Goal: Information Seeking & Learning: Find specific page/section

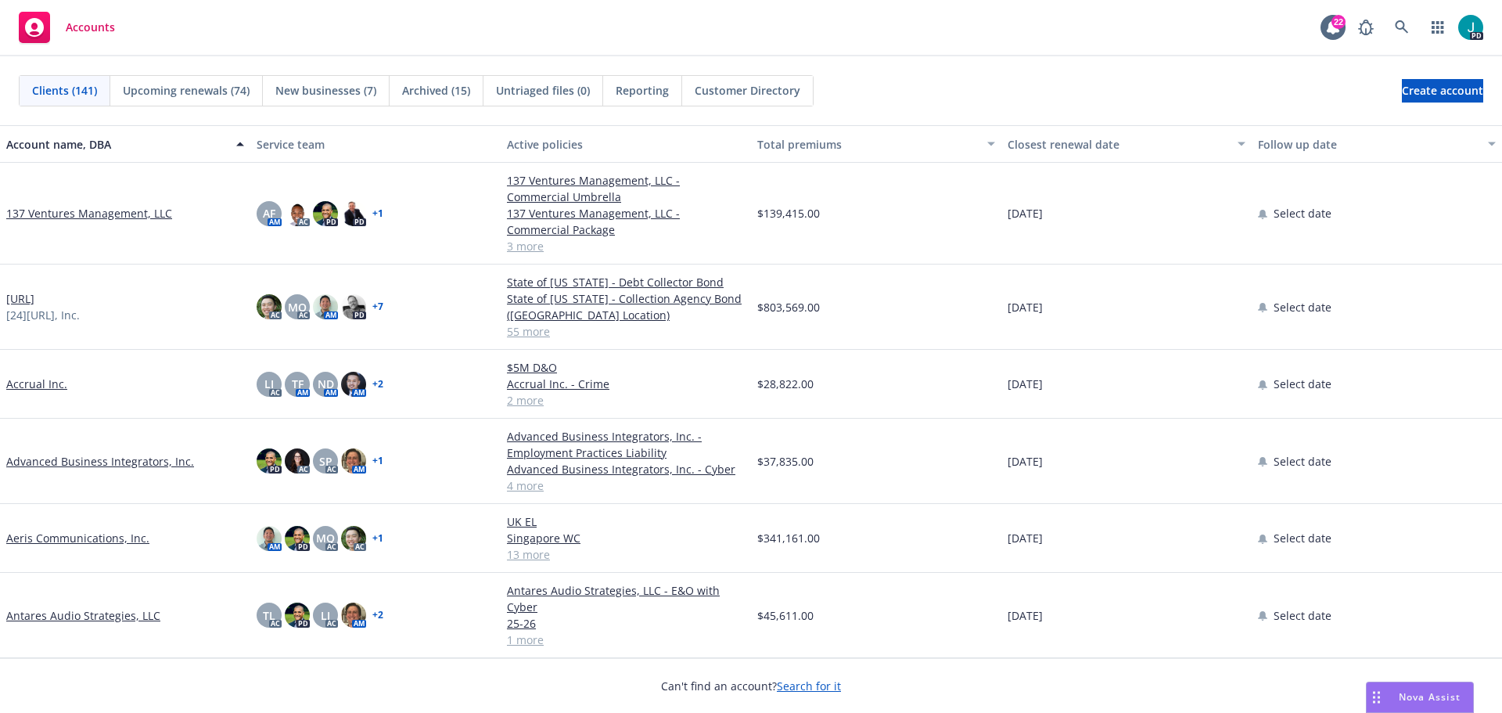
drag, startPoint x: 1440, startPoint y: 699, endPoint x: 1401, endPoint y: 693, distance: 39.6
click at [1440, 699] on span "Nova Assist" at bounding box center [1430, 696] width 62 height 13
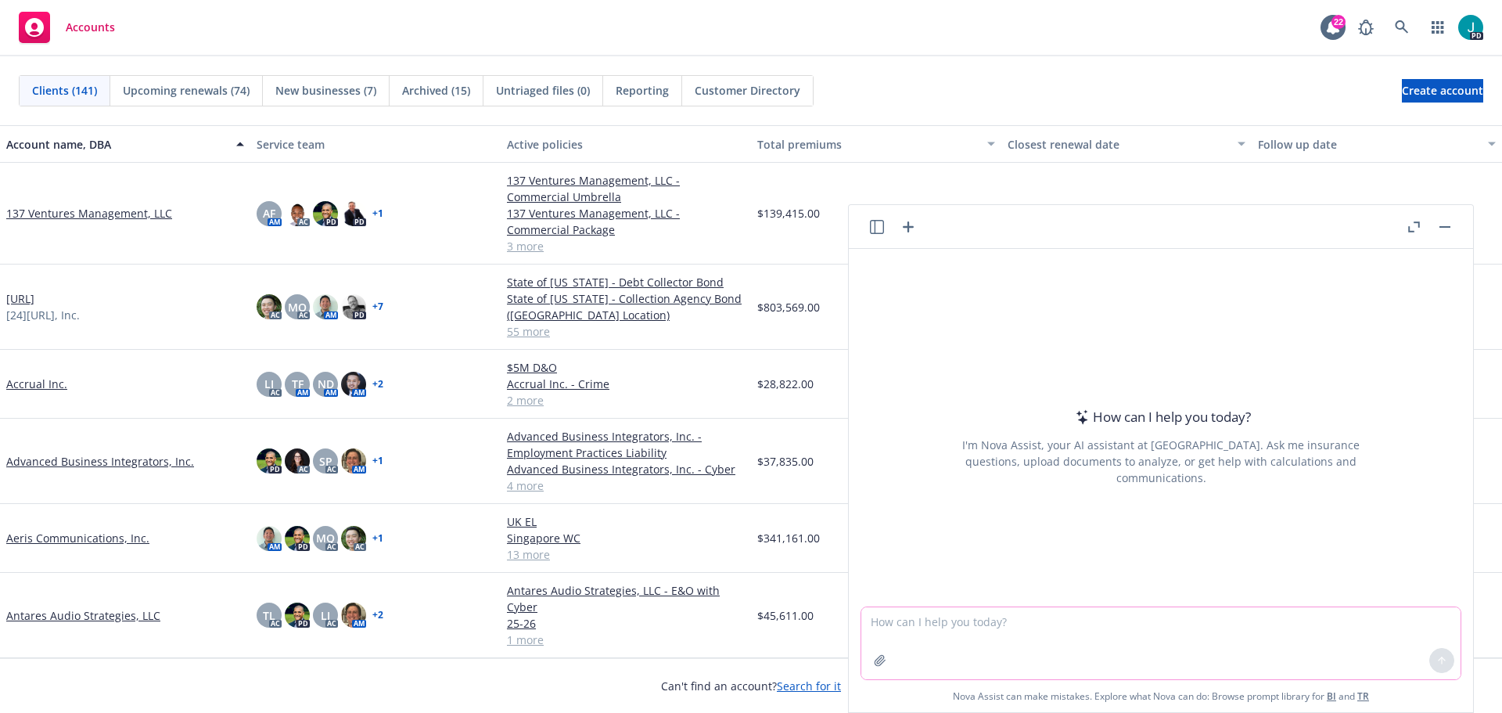
click at [910, 635] on textarea at bounding box center [1160, 643] width 599 height 72
paste textarea "Loremi dol Sitamet, Co adipisc elitseddoe tem incididuntu la etdo mag aliq Enim…"
type textarea "Loremi dol Sitamet, Co adipisc elitseddoe tem incididuntu la etdo mag aliq Enim…"
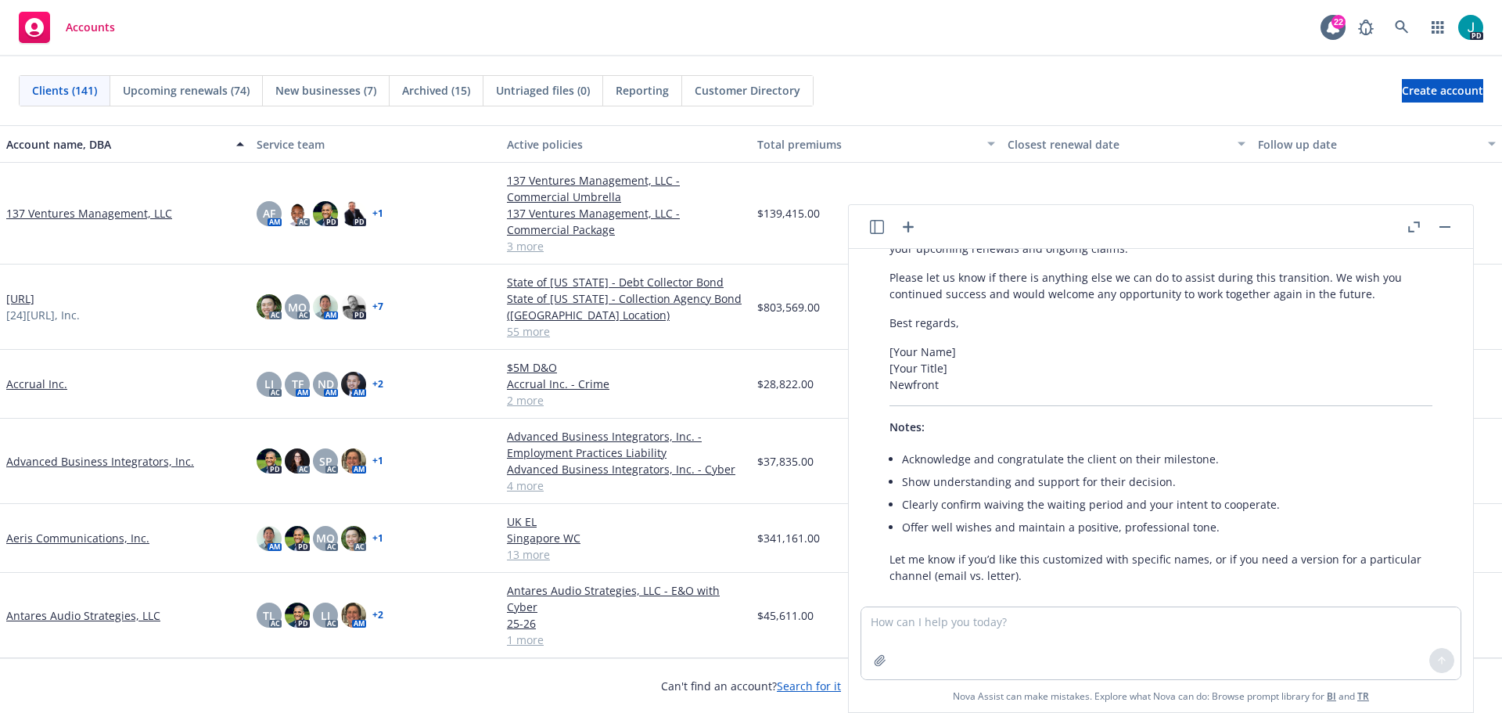
scroll to position [670, 0]
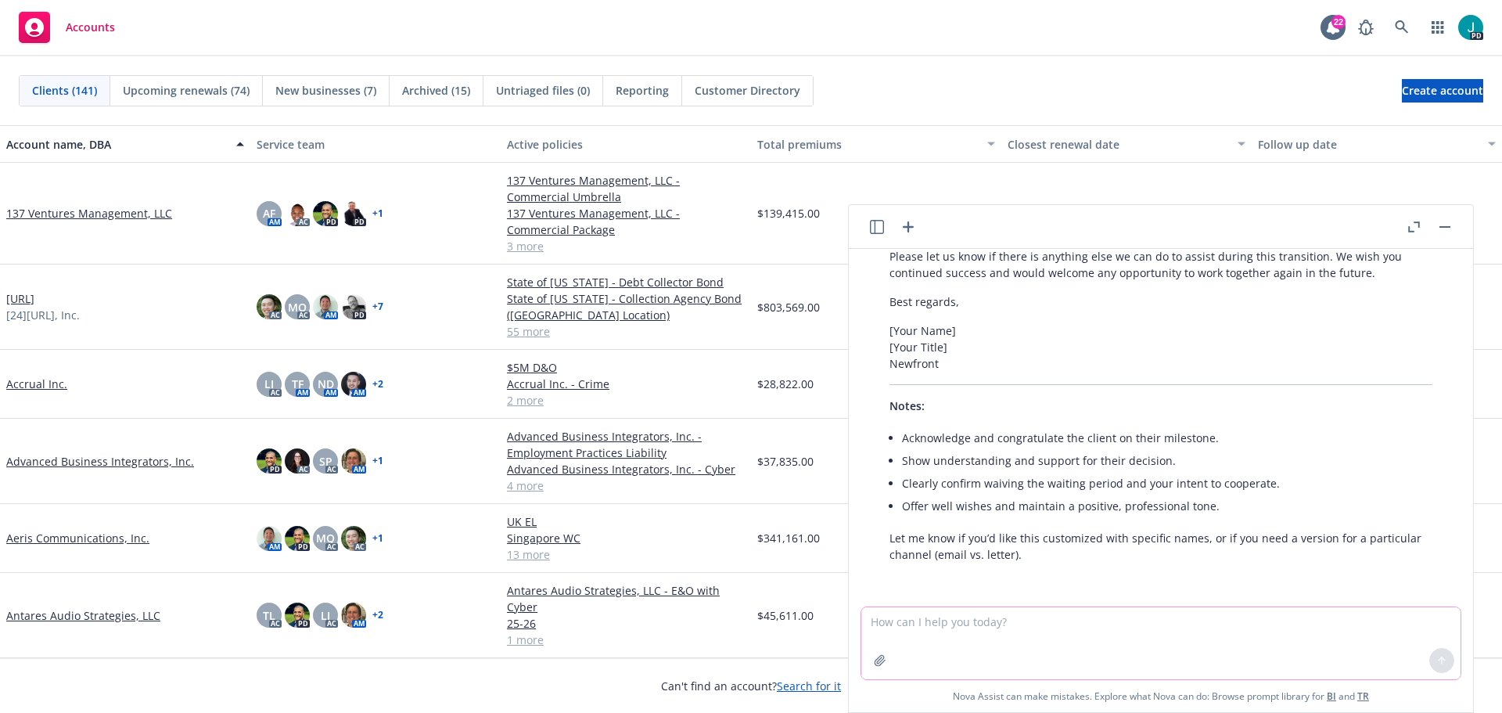
click at [903, 628] on textarea at bounding box center [1160, 643] width 599 height 72
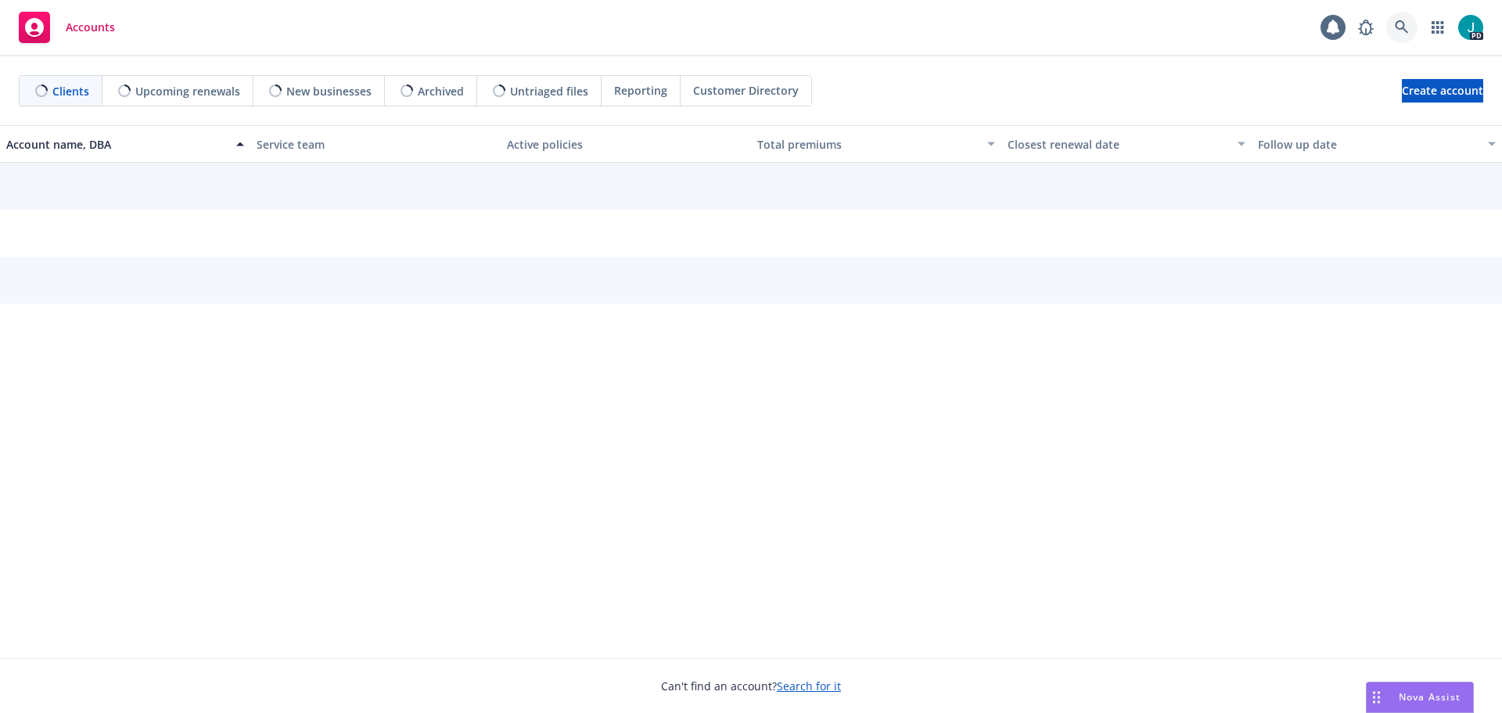
click at [1413, 29] on link at bounding box center [1401, 27] width 31 height 31
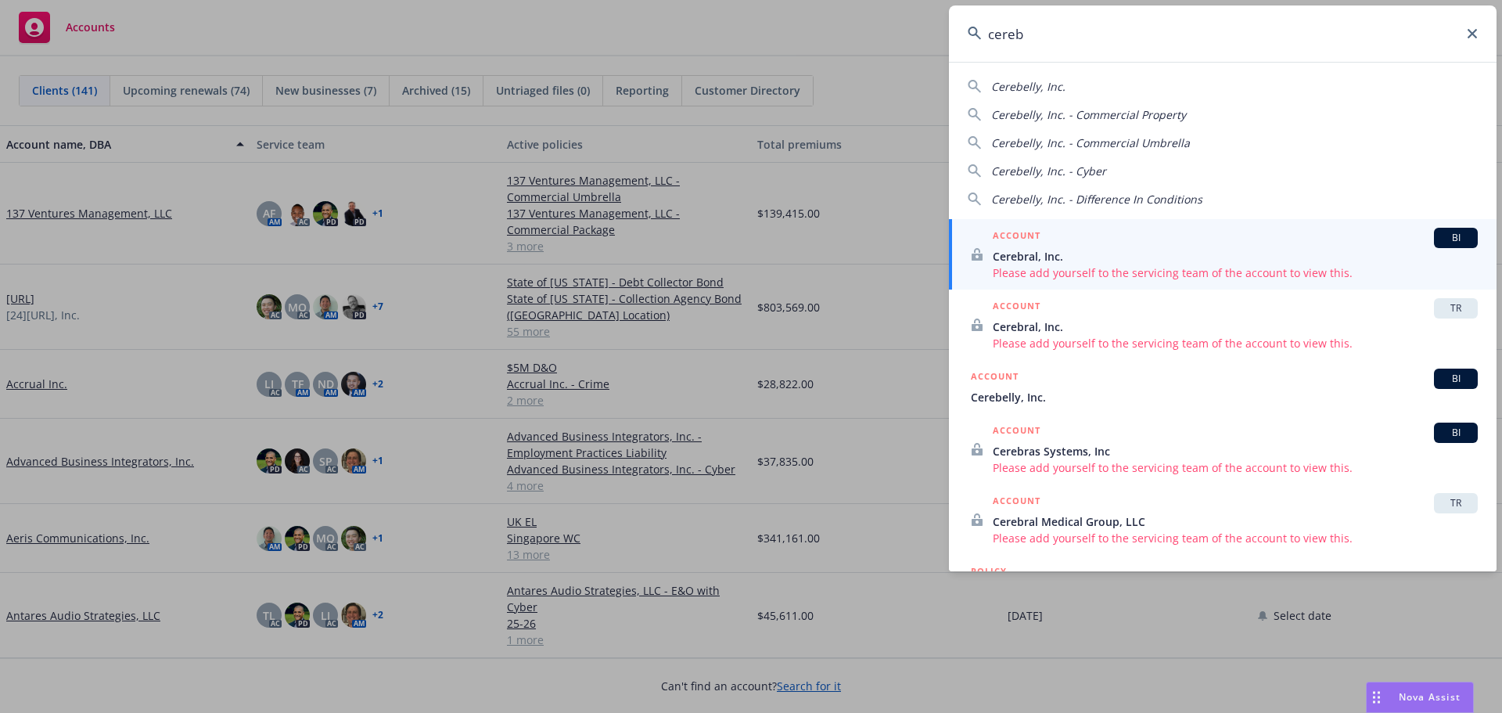
click at [1252, 80] on div "Cerebelly, Inc." at bounding box center [1223, 86] width 510 height 16
type input "Cerebelly, Inc."
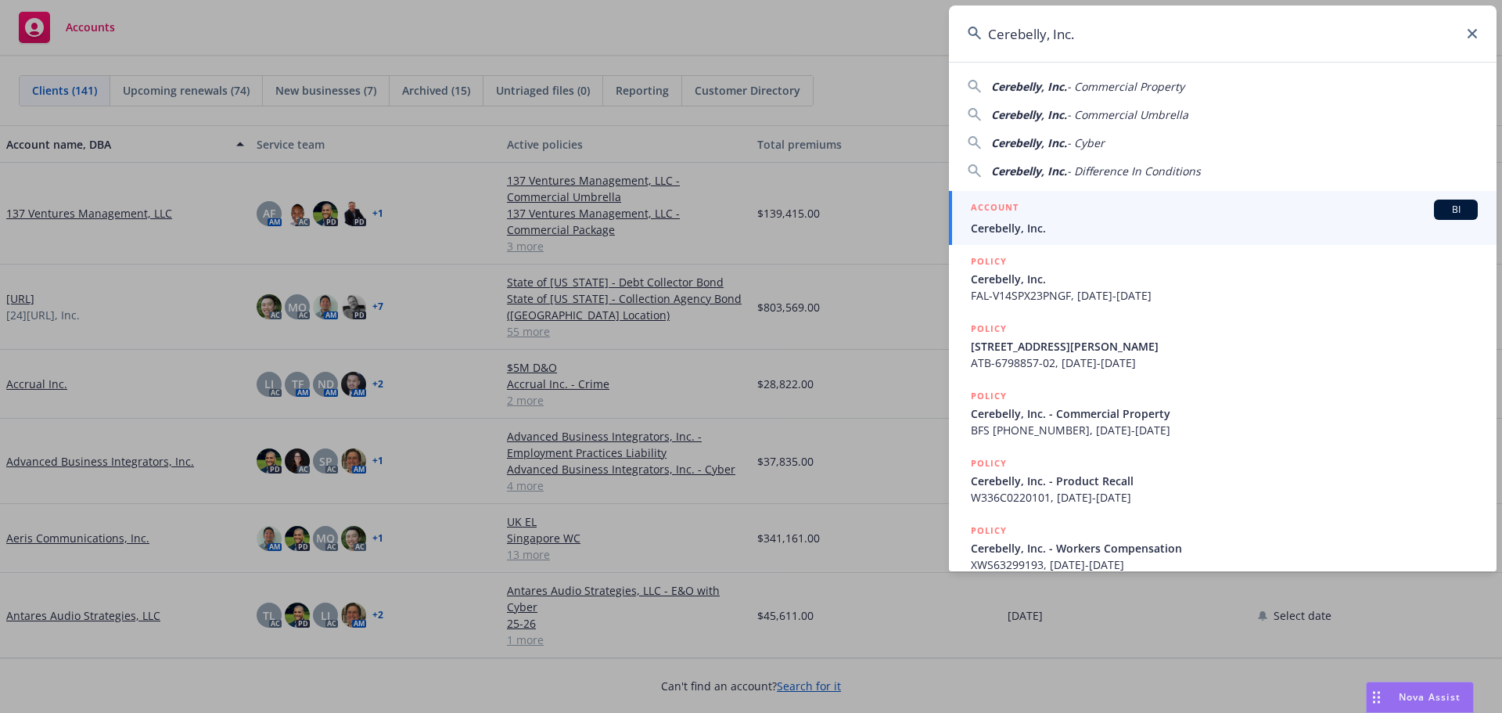
click at [1007, 225] on span "Cerebelly, Inc." at bounding box center [1224, 228] width 507 height 16
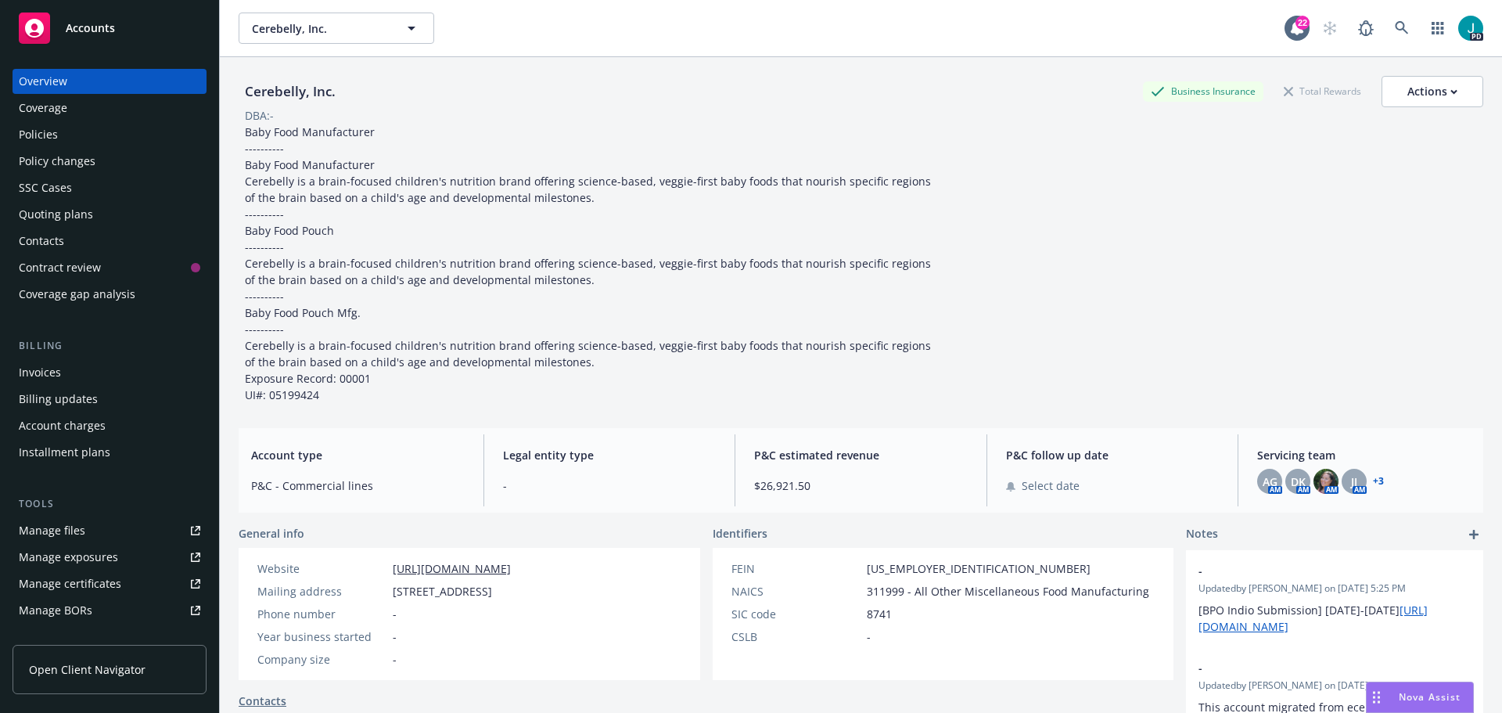
click at [93, 137] on div "Policies" at bounding box center [110, 134] width 182 height 25
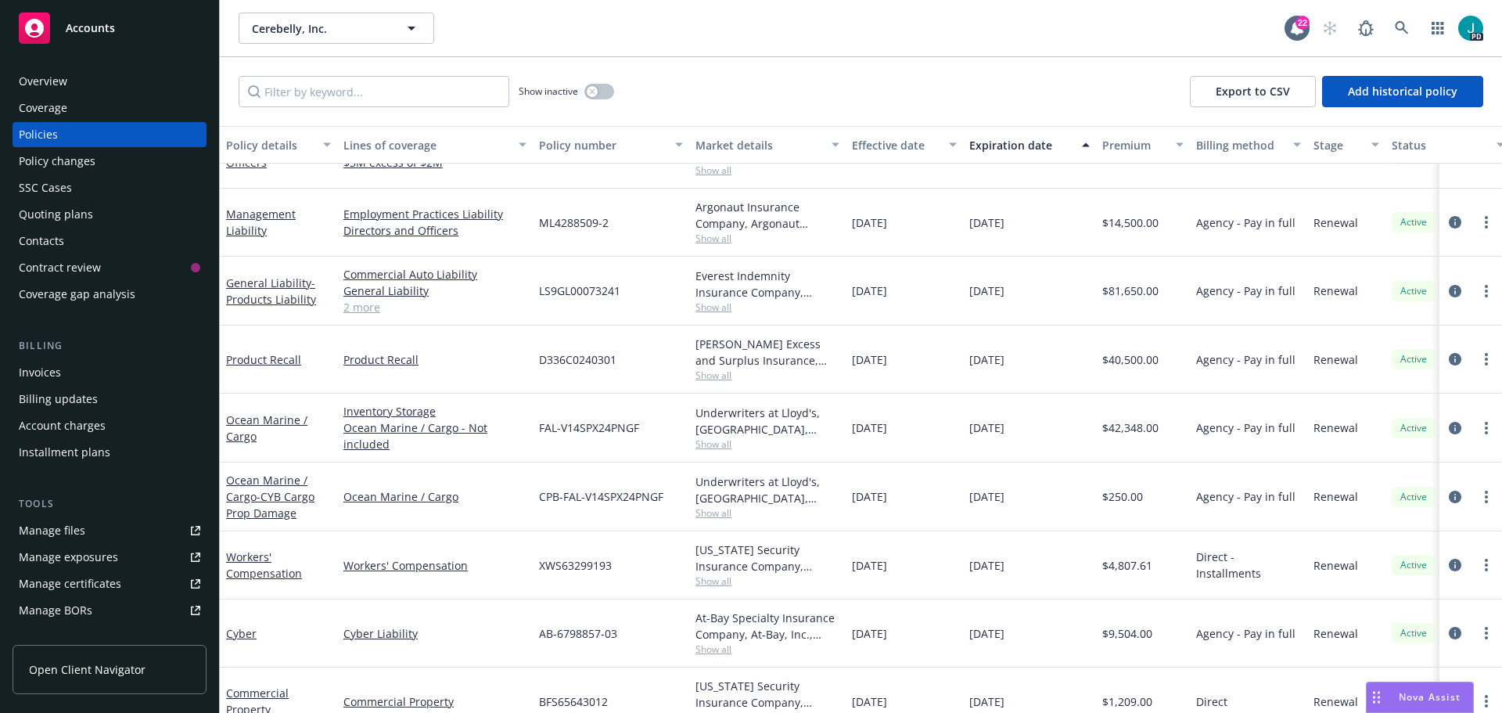
scroll to position [140, 0]
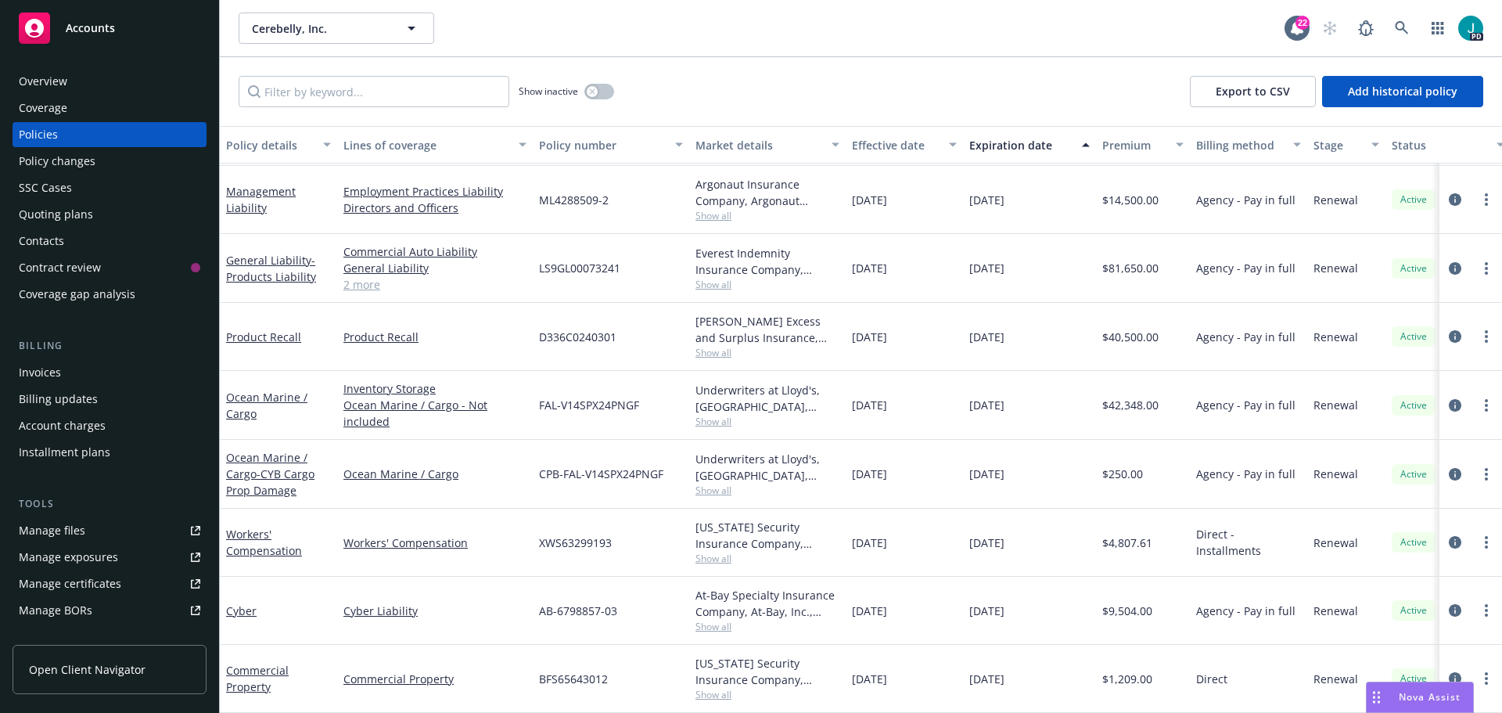
click at [282, 256] on div "General Liability - Products Liability" at bounding box center [278, 268] width 105 height 33
click at [286, 270] on span "- Products Liability" at bounding box center [271, 268] width 90 height 31
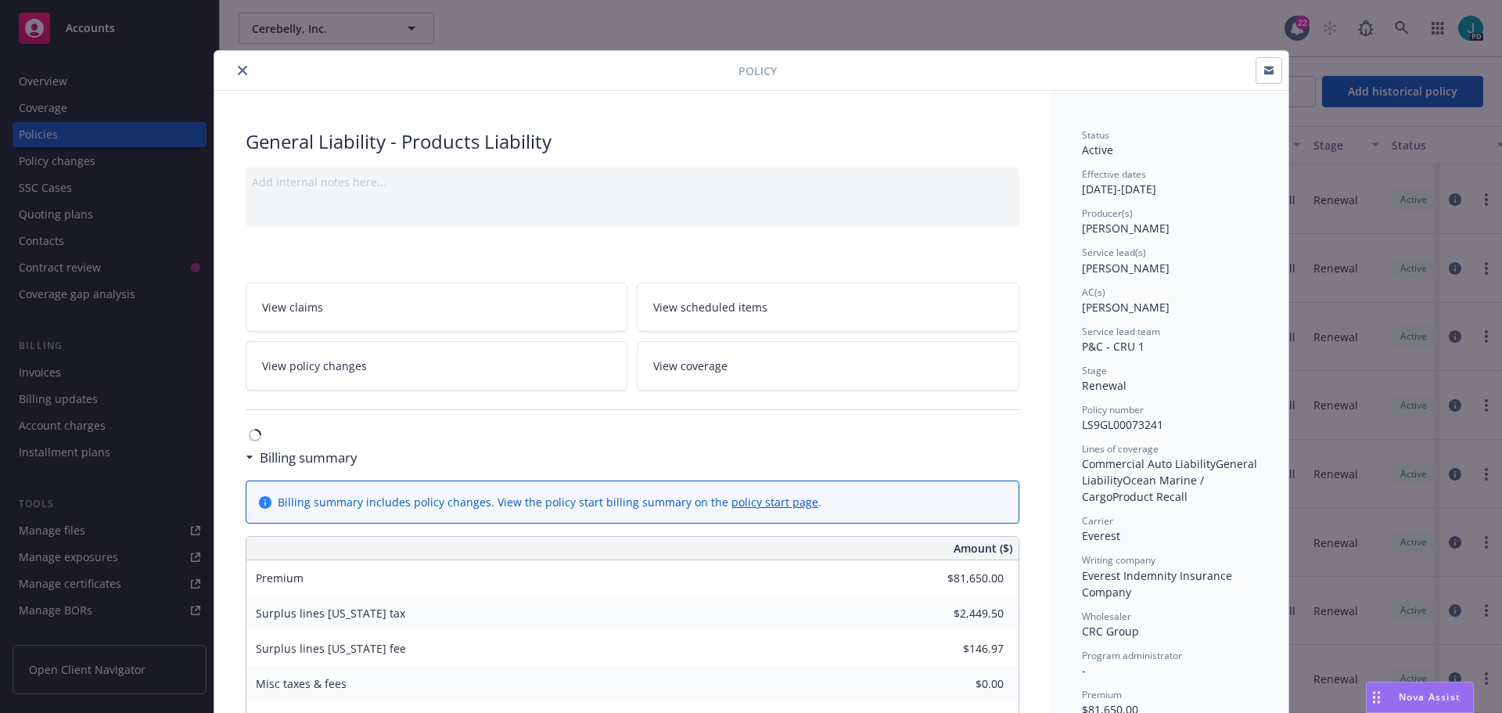
click at [233, 75] on button "close" at bounding box center [242, 70] width 19 height 19
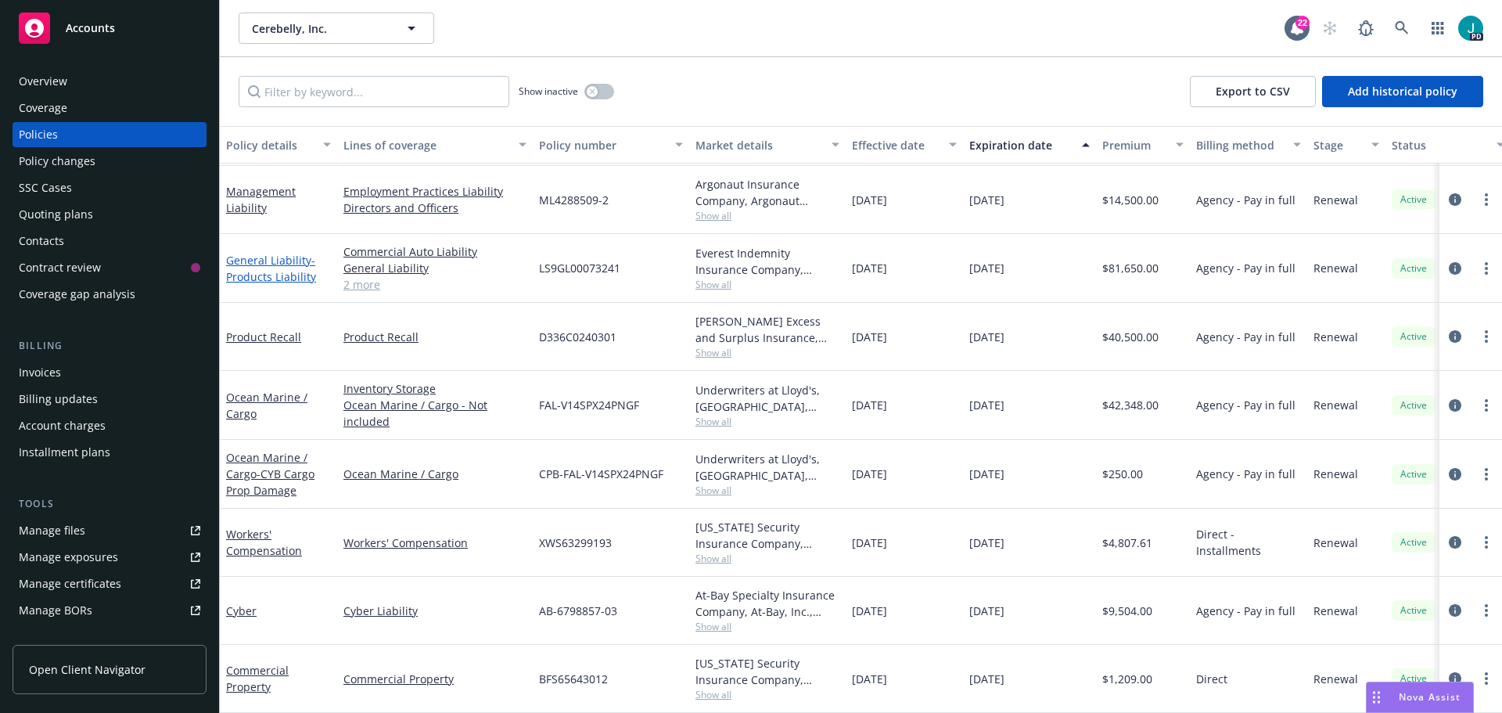
click at [303, 267] on span "- Products Liability" at bounding box center [271, 268] width 90 height 31
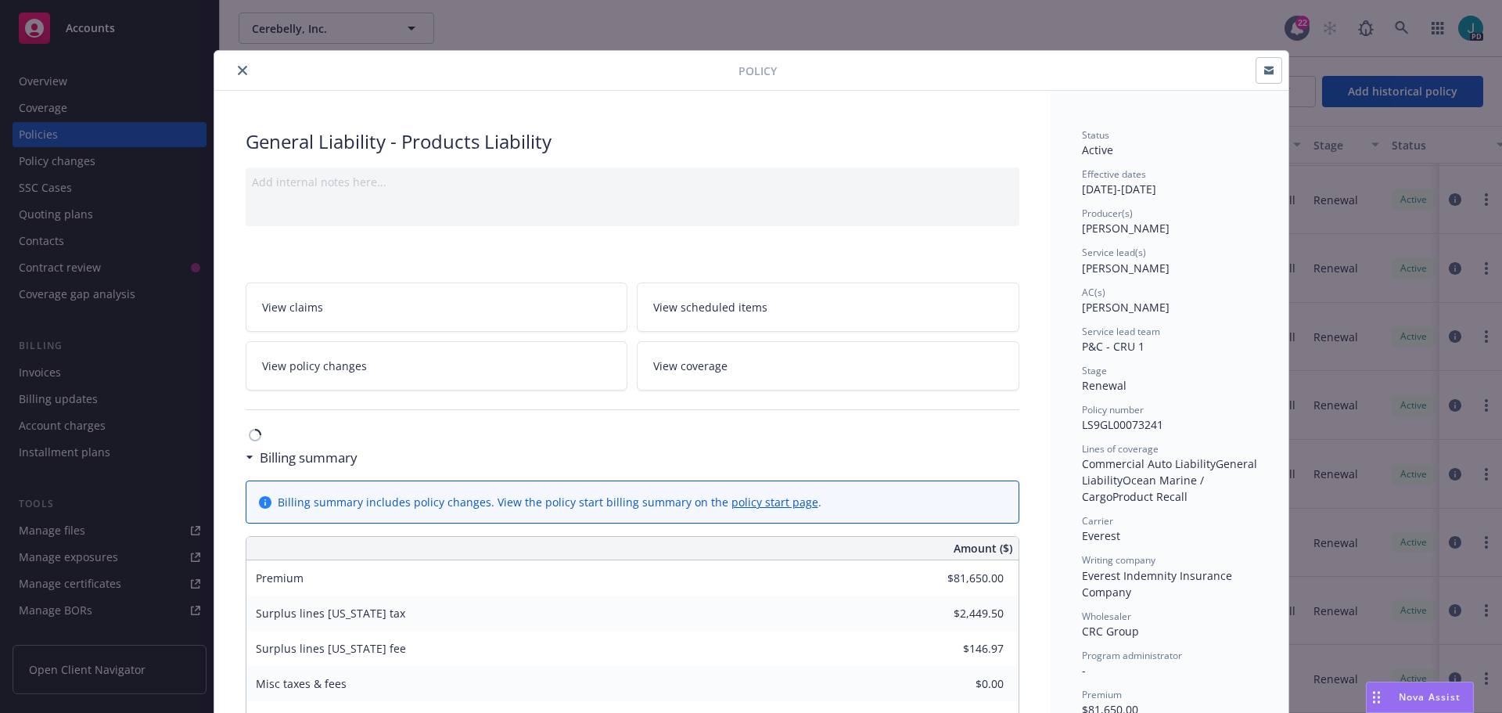
click at [239, 77] on button "close" at bounding box center [242, 70] width 19 height 19
